Goal: Navigation & Orientation: Find specific page/section

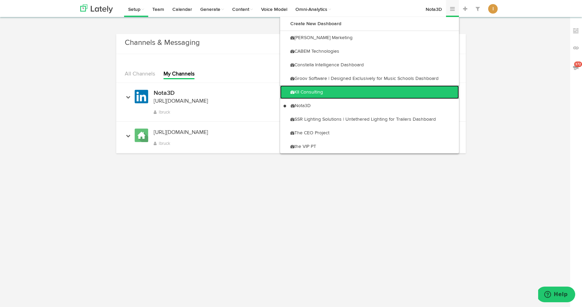
click at [405, 89] on link "KII Consulting" at bounding box center [369, 92] width 179 height 14
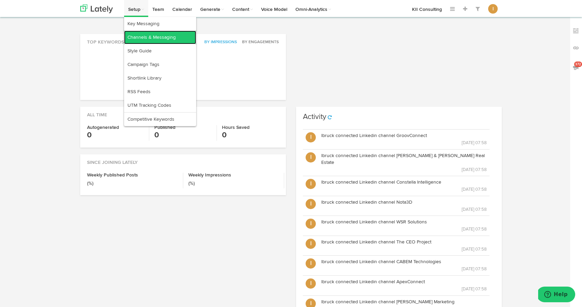
click at [137, 34] on link "Channels & Messaging" at bounding box center [160, 38] width 72 height 14
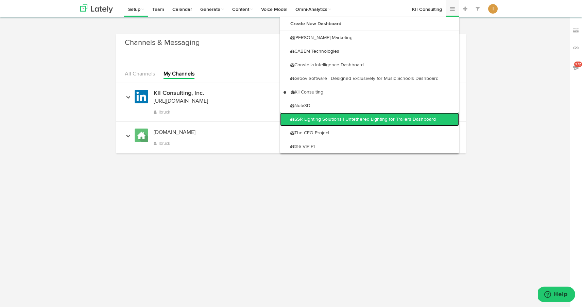
click at [430, 118] on link "SSR Lighting Solutions | Untethered Lighting for Trailers Dashboard" at bounding box center [369, 120] width 179 height 14
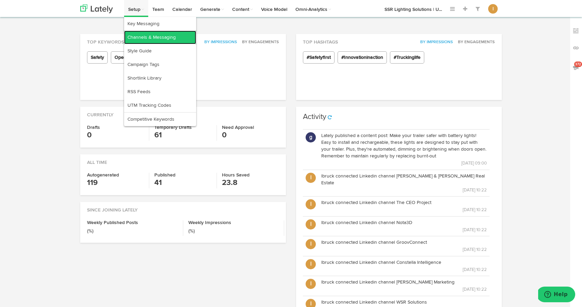
click at [136, 40] on link "Channels & Messaging" at bounding box center [160, 38] width 72 height 14
